Goal: Find specific page/section: Find specific page/section

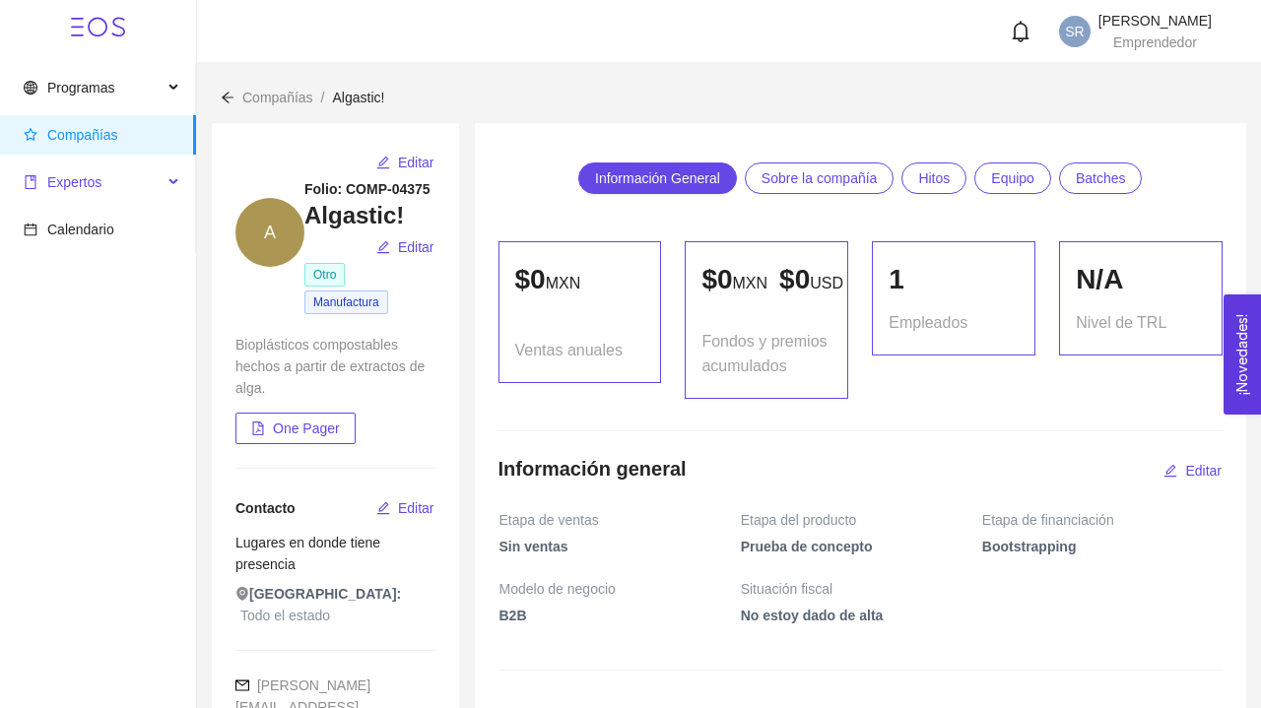
click at [156, 174] on span "Expertos" at bounding box center [93, 182] width 139 height 39
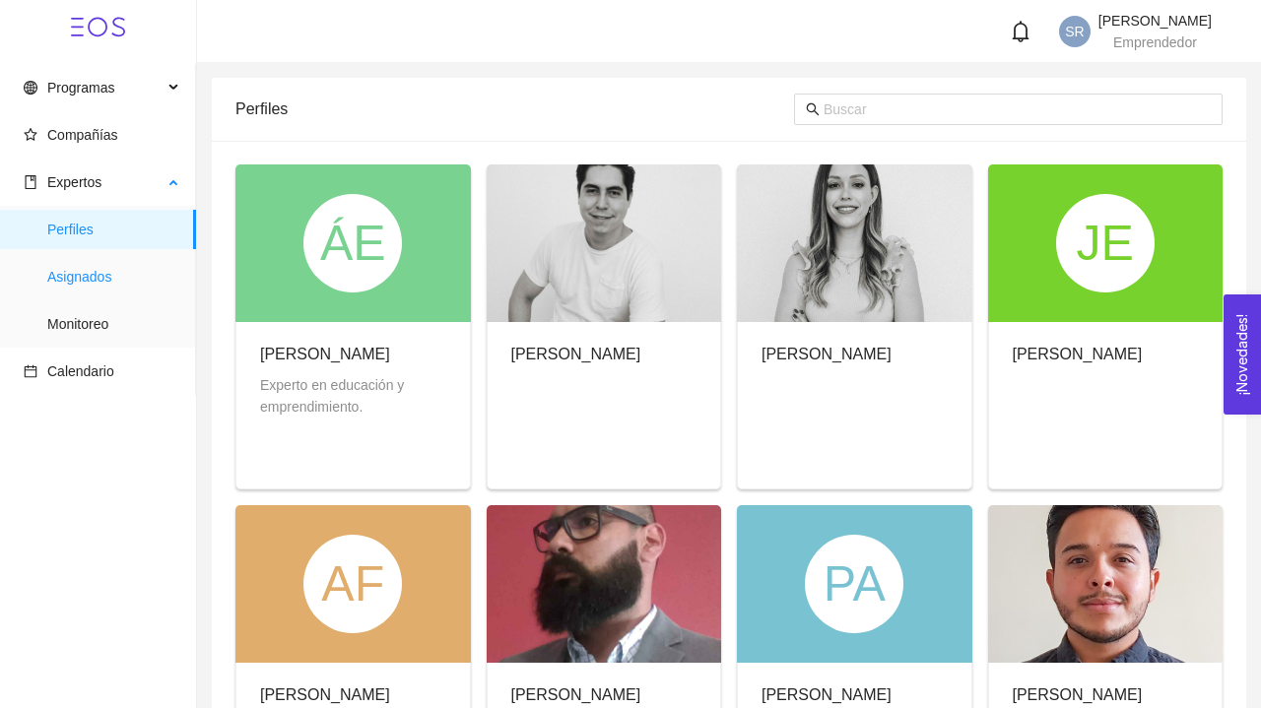
click at [100, 273] on span "Asignados" at bounding box center [113, 276] width 133 height 39
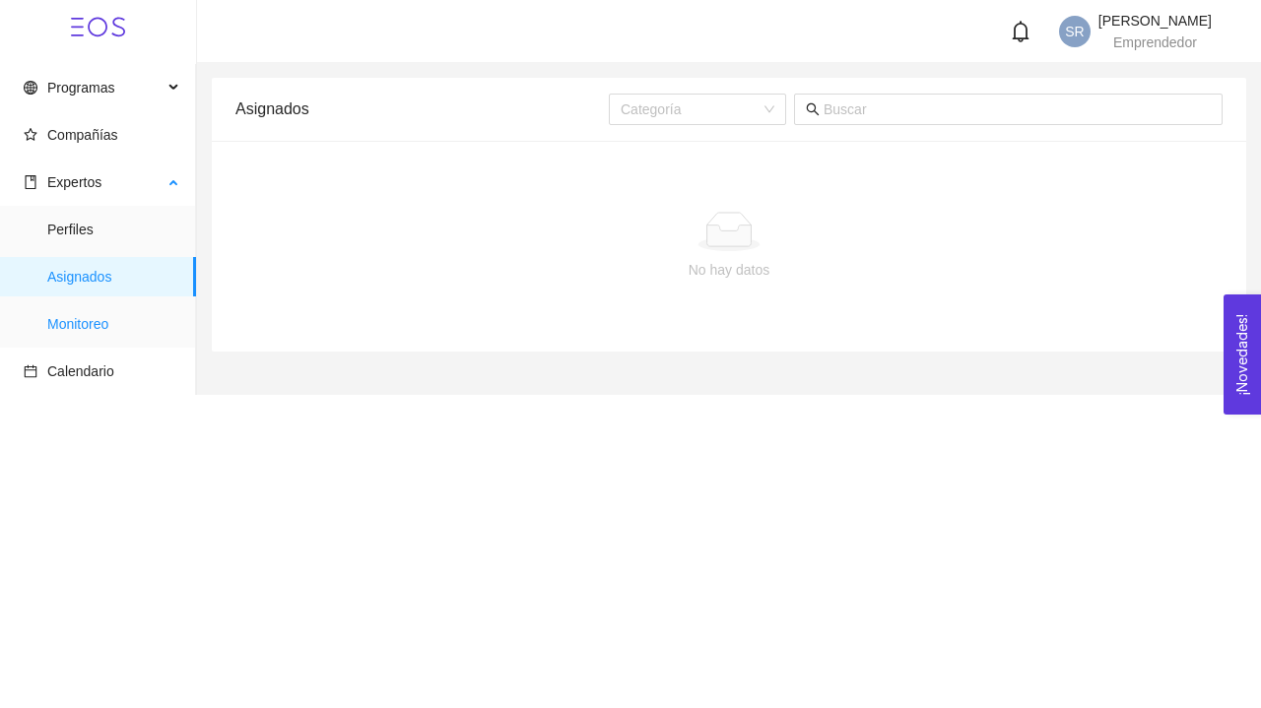
click at [92, 329] on span "Monitoreo" at bounding box center [113, 323] width 133 height 39
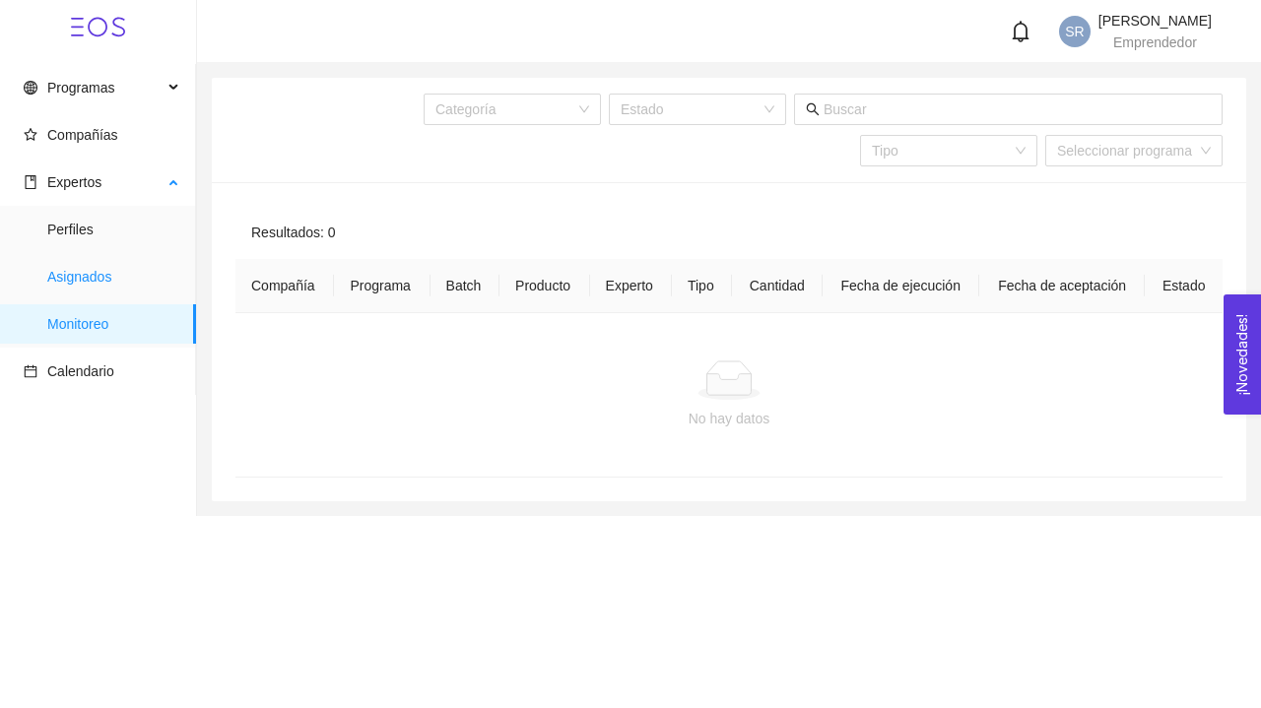
click at [105, 281] on span "Asignados" at bounding box center [113, 276] width 133 height 39
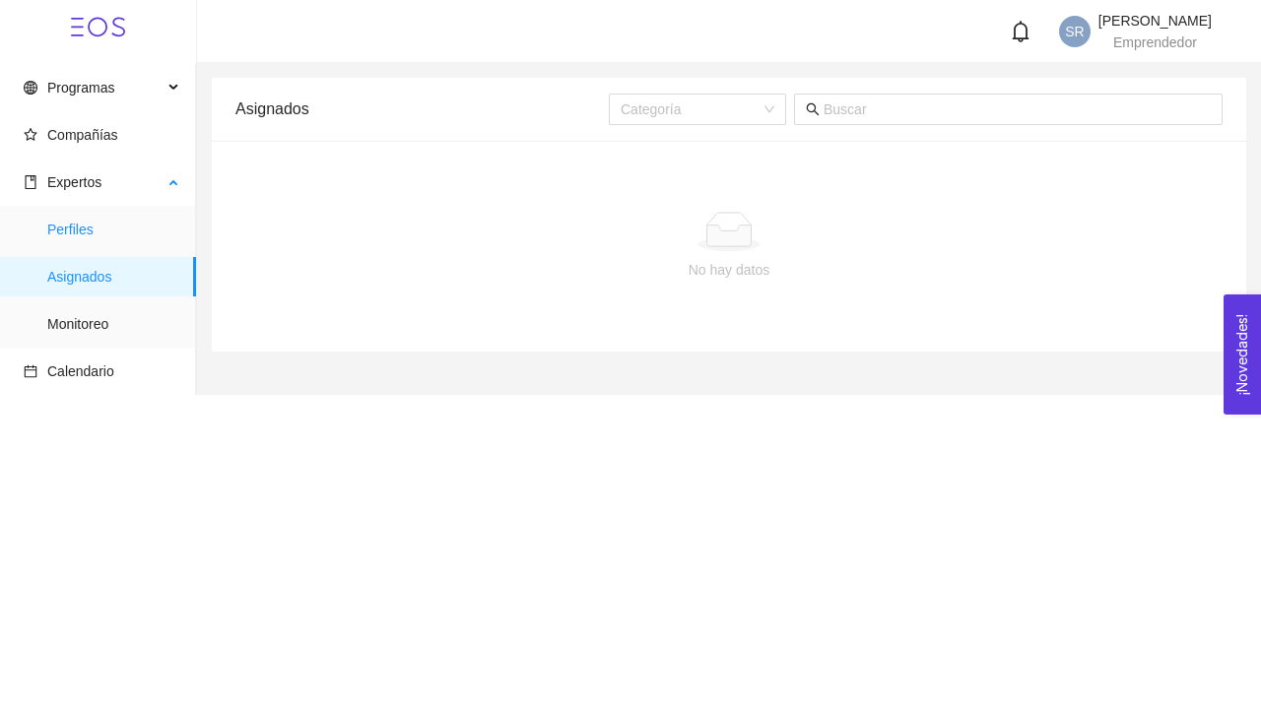
click at [102, 236] on span "Perfiles" at bounding box center [113, 229] width 133 height 39
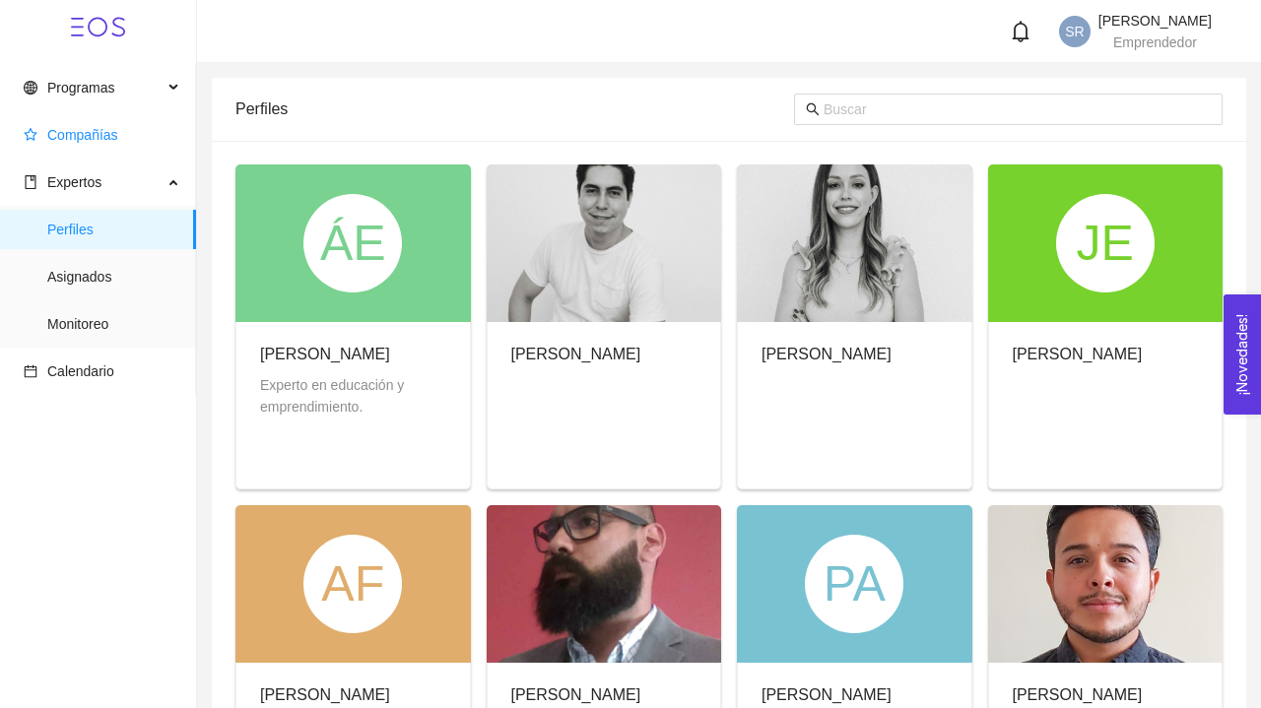
click at [104, 146] on span "Compañías" at bounding box center [102, 134] width 157 height 39
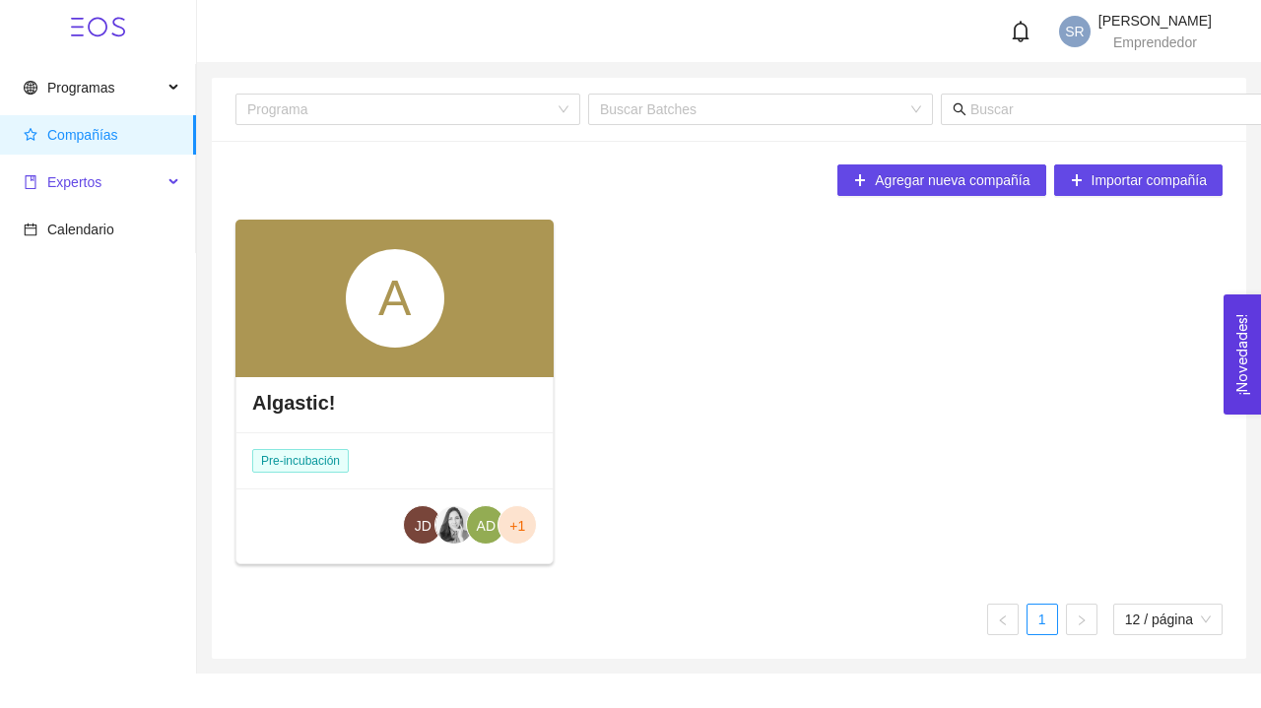
click at [95, 189] on span "Expertos" at bounding box center [74, 182] width 54 height 16
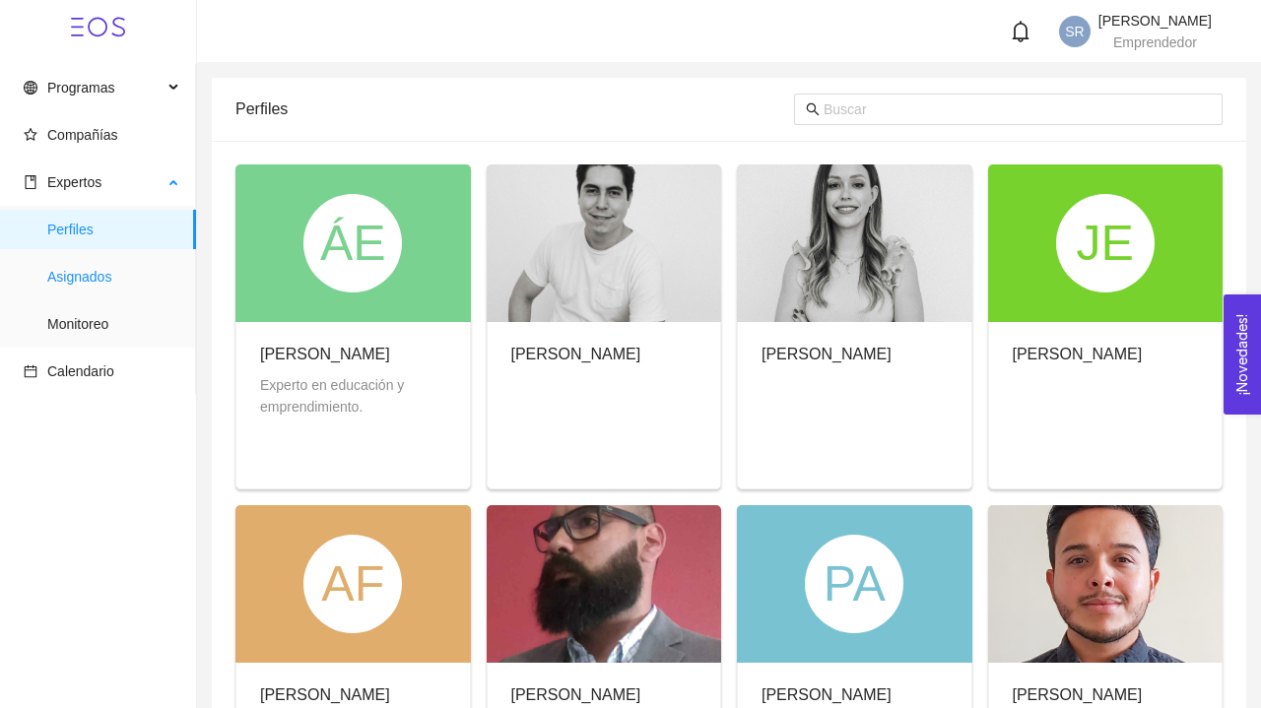
click at [92, 273] on span "Asignados" at bounding box center [113, 276] width 133 height 39
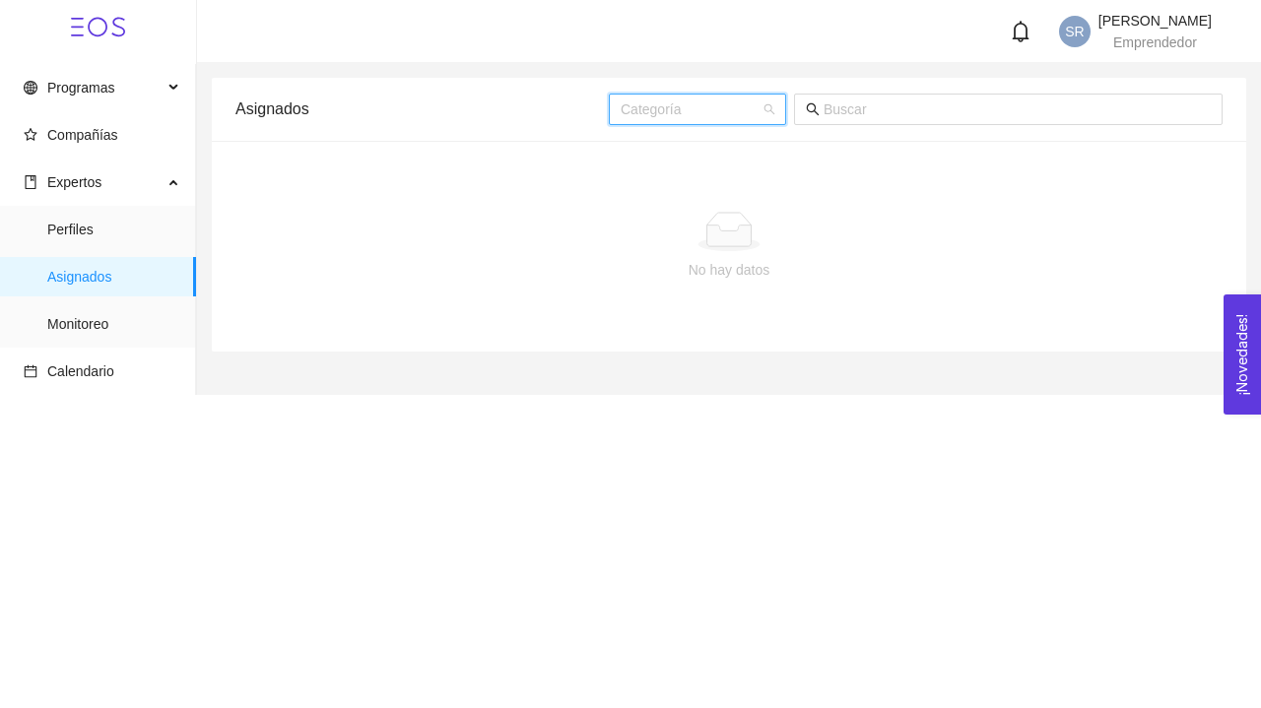
click at [745, 111] on input "search" at bounding box center [691, 110] width 140 height 30
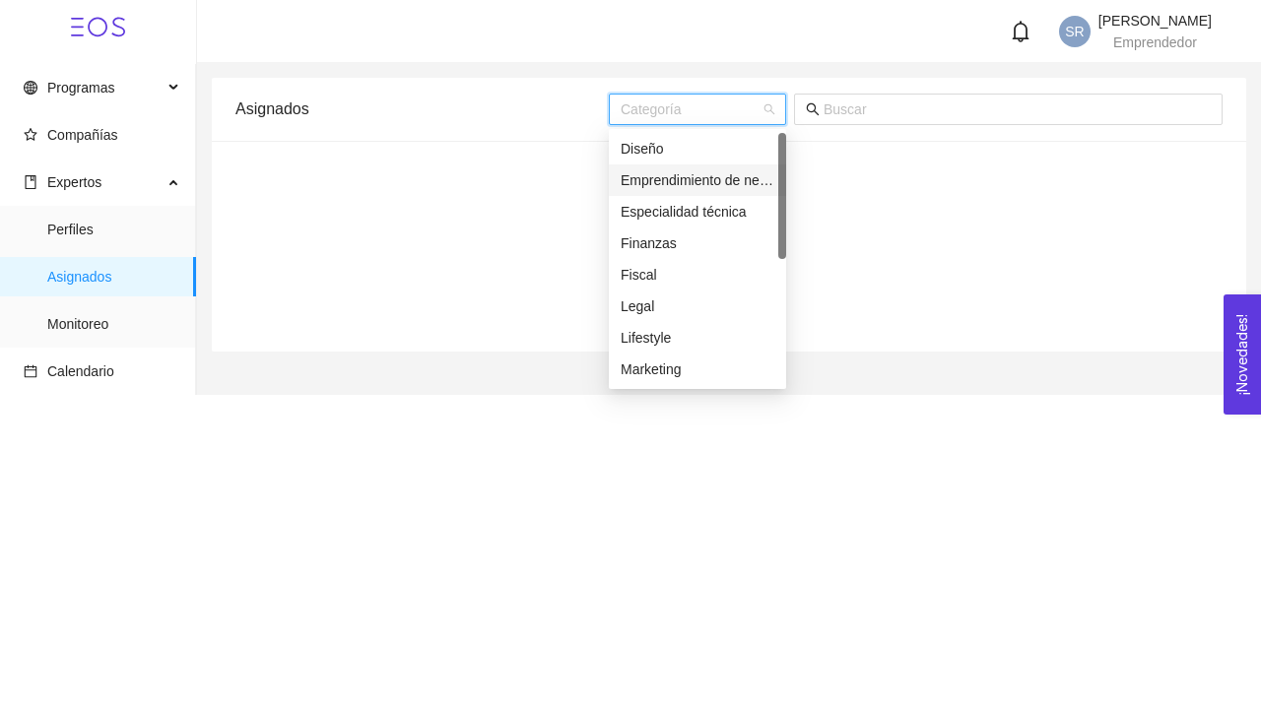
click at [721, 167] on div "Emprendimiento de negocios" at bounding box center [697, 181] width 177 height 32
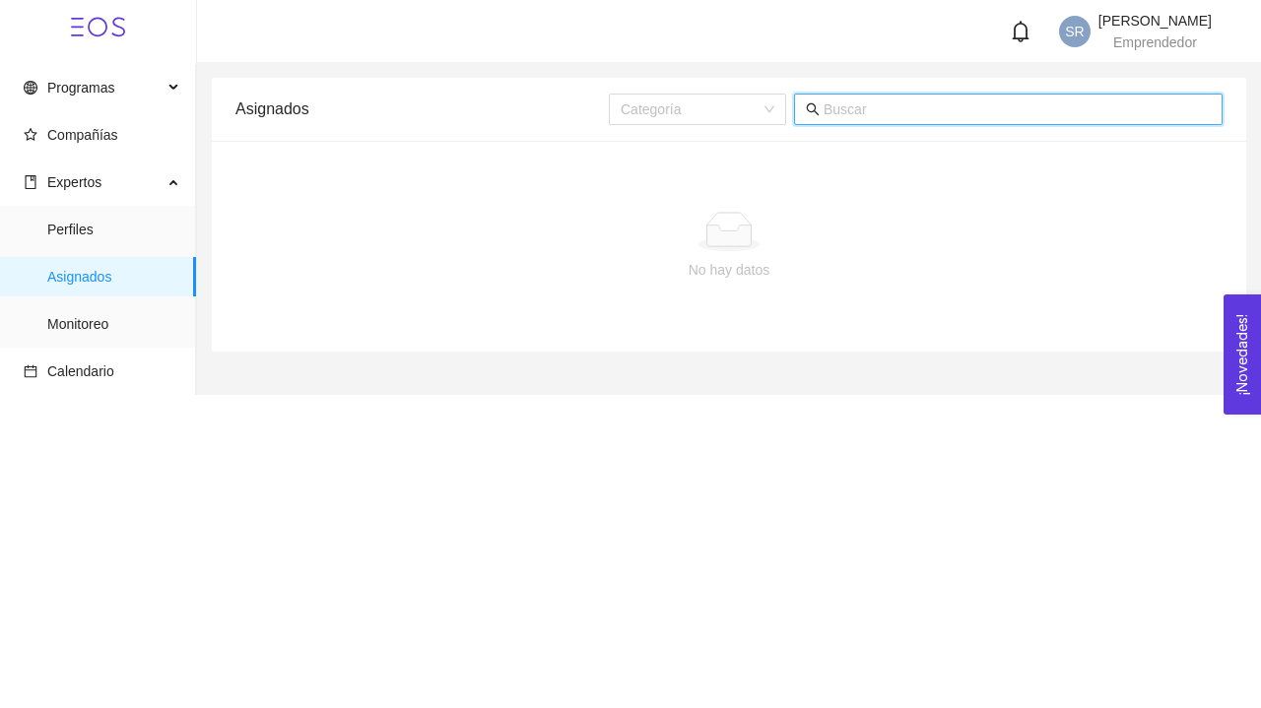
click at [830, 108] on input "text" at bounding box center [1016, 110] width 387 height 22
click at [687, 286] on div "No hay datos" at bounding box center [728, 247] width 987 height 164
